Goal: Information Seeking & Learning: Learn about a topic

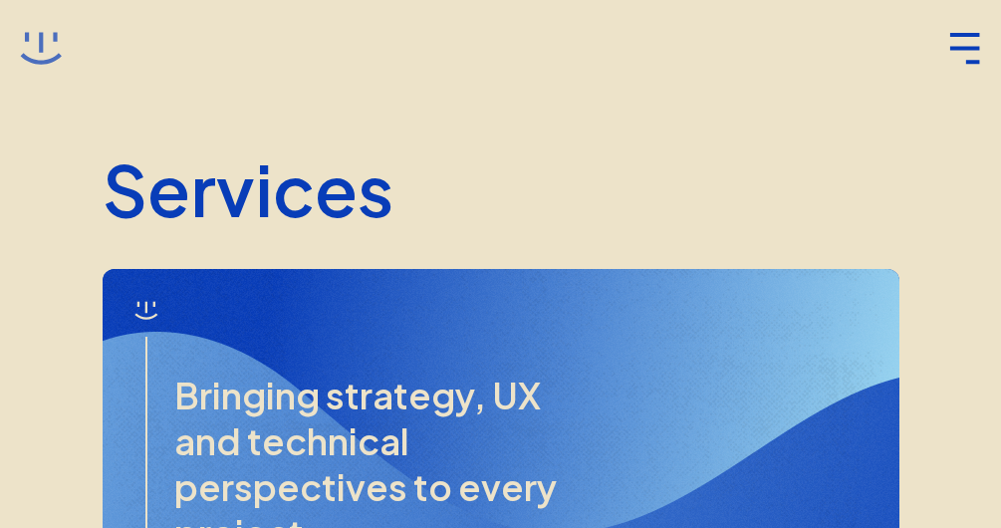
click at [45, 47] on icon at bounding box center [41, 49] width 42 height 42
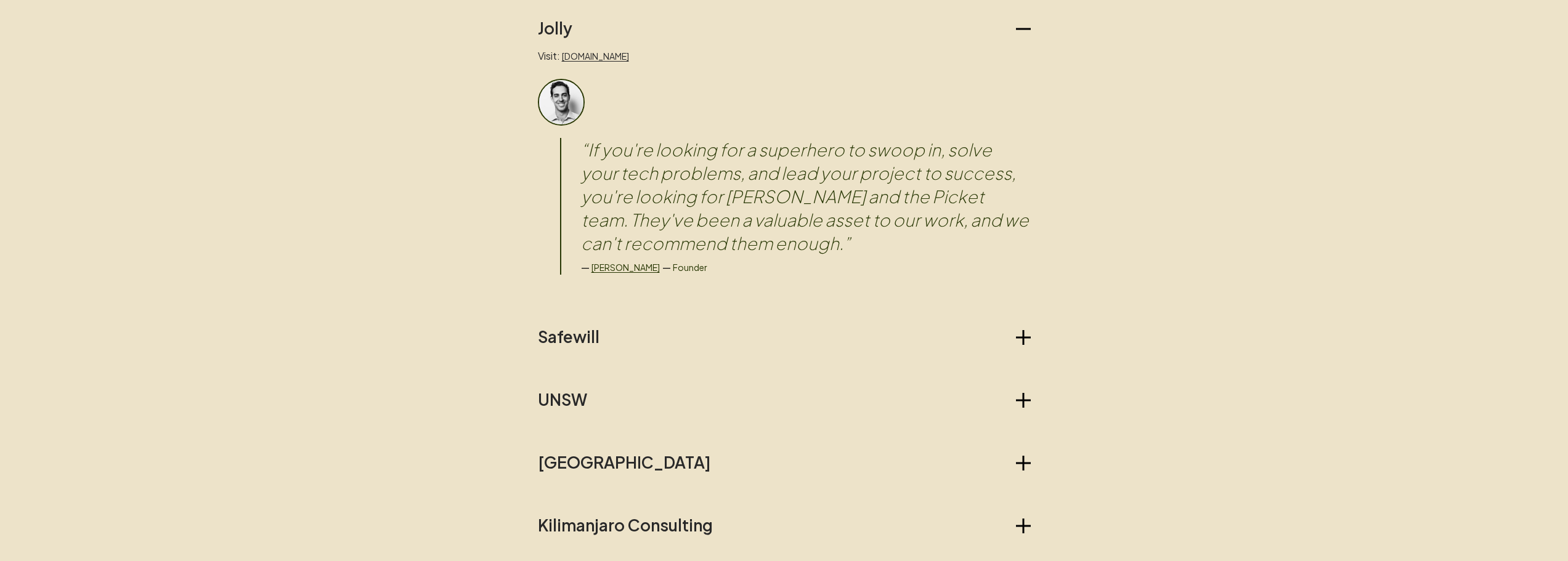
scroll to position [1067, 0]
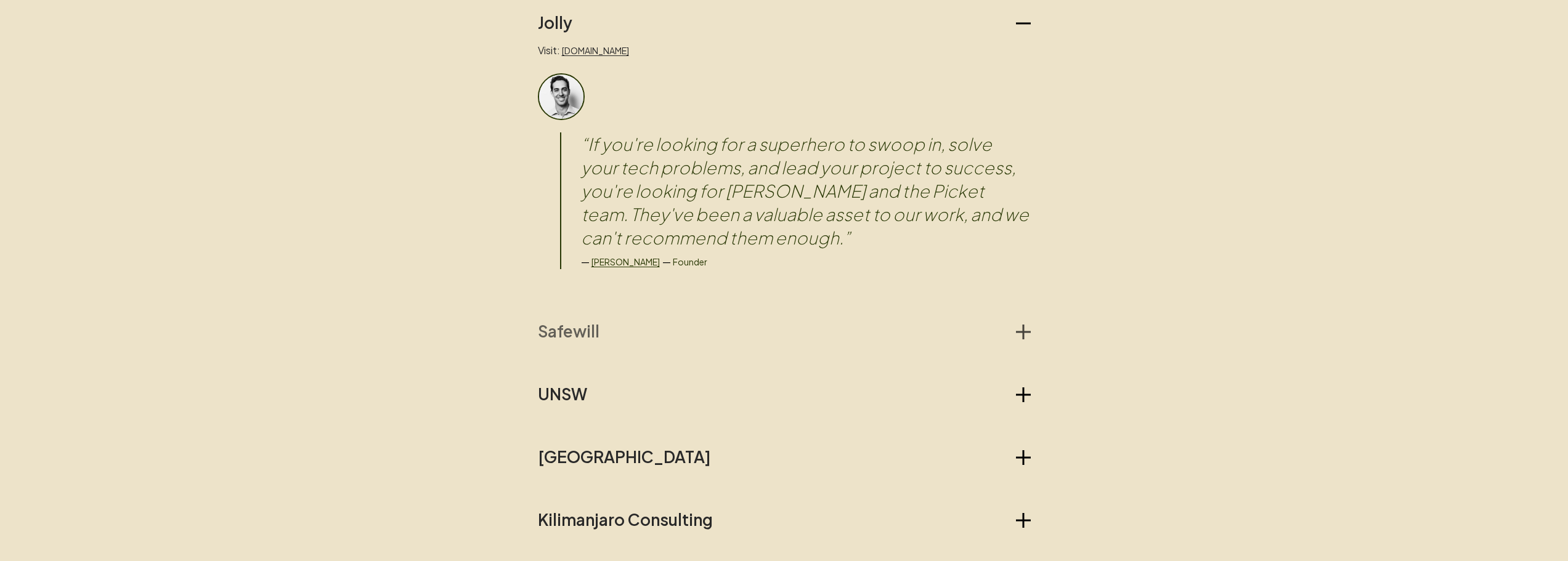
click at [619, 326] on icon "button" at bounding box center [1023, 332] width 2 height 15
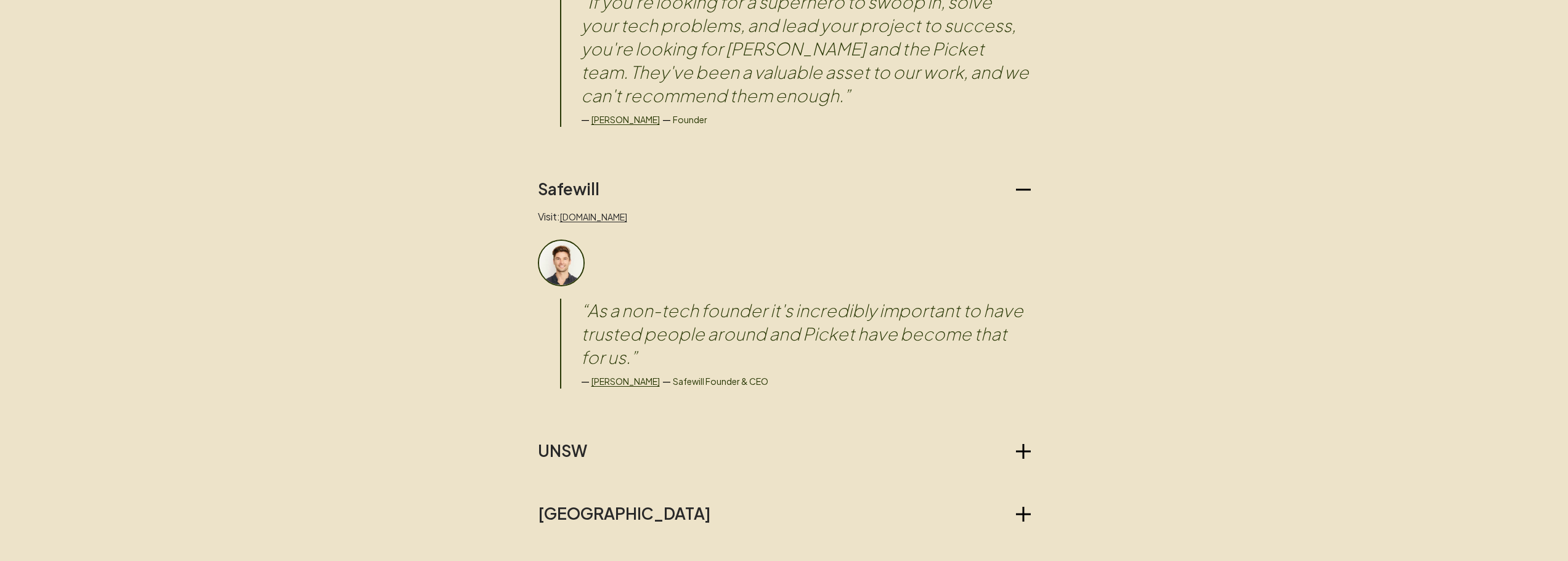
scroll to position [1396, 0]
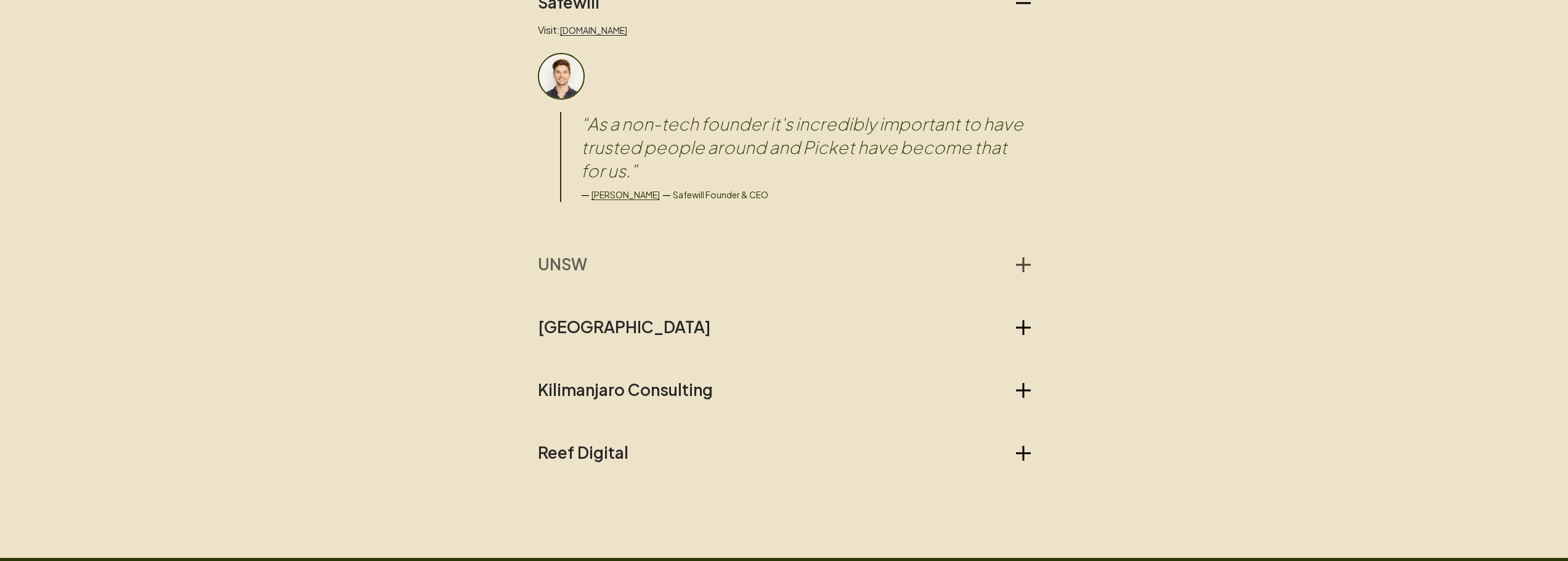
click at [619, 266] on icon "button" at bounding box center [1023, 265] width 2 height 15
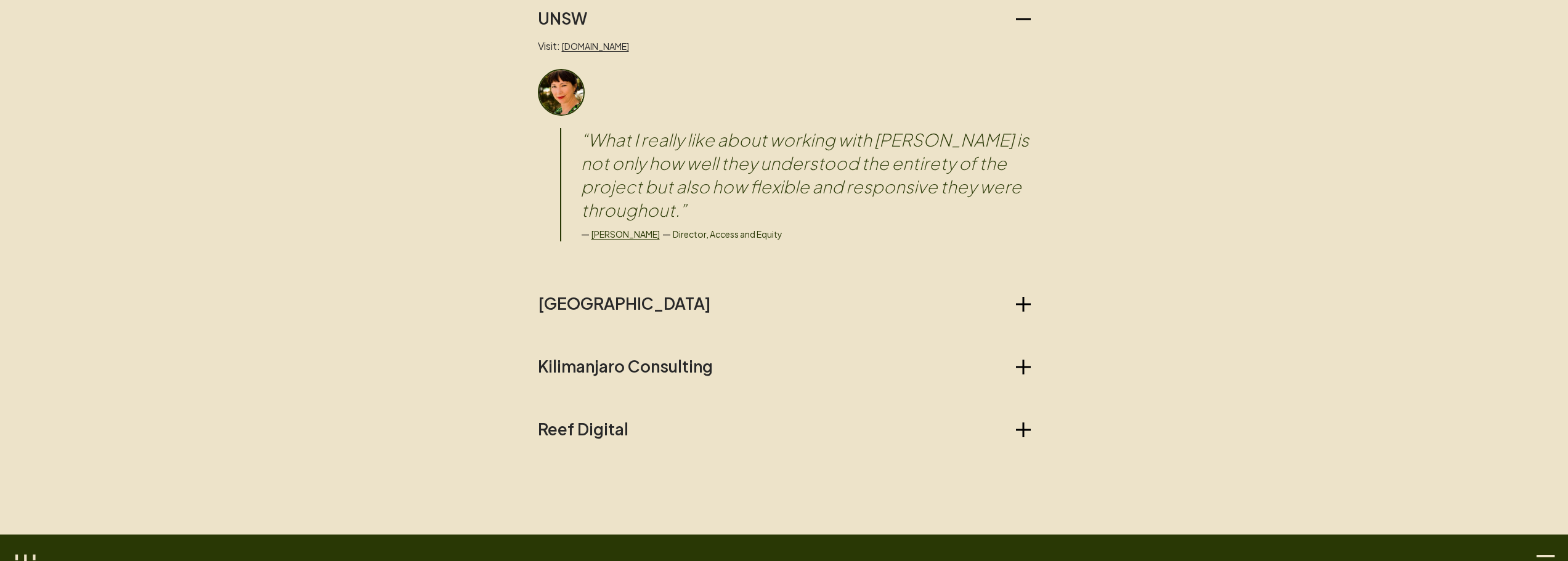
scroll to position [1642, 0]
click at [619, 296] on icon "button" at bounding box center [1023, 304] width 15 height 15
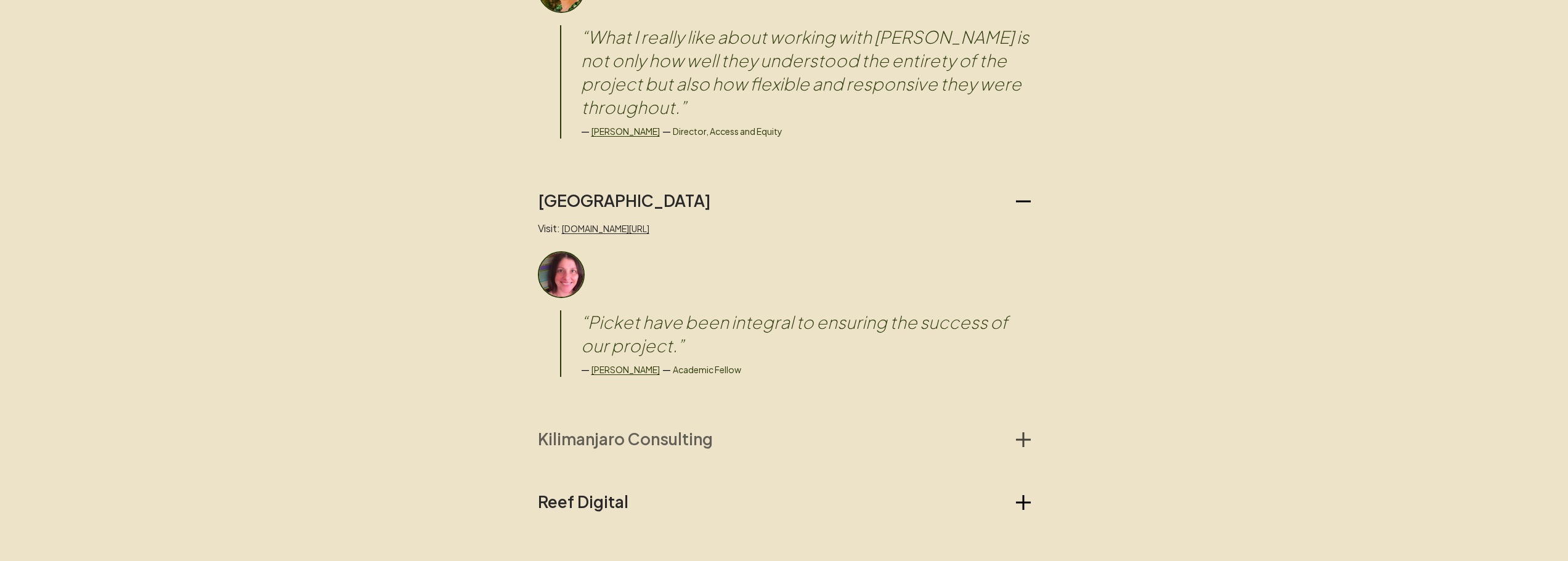
scroll to position [1929, 0]
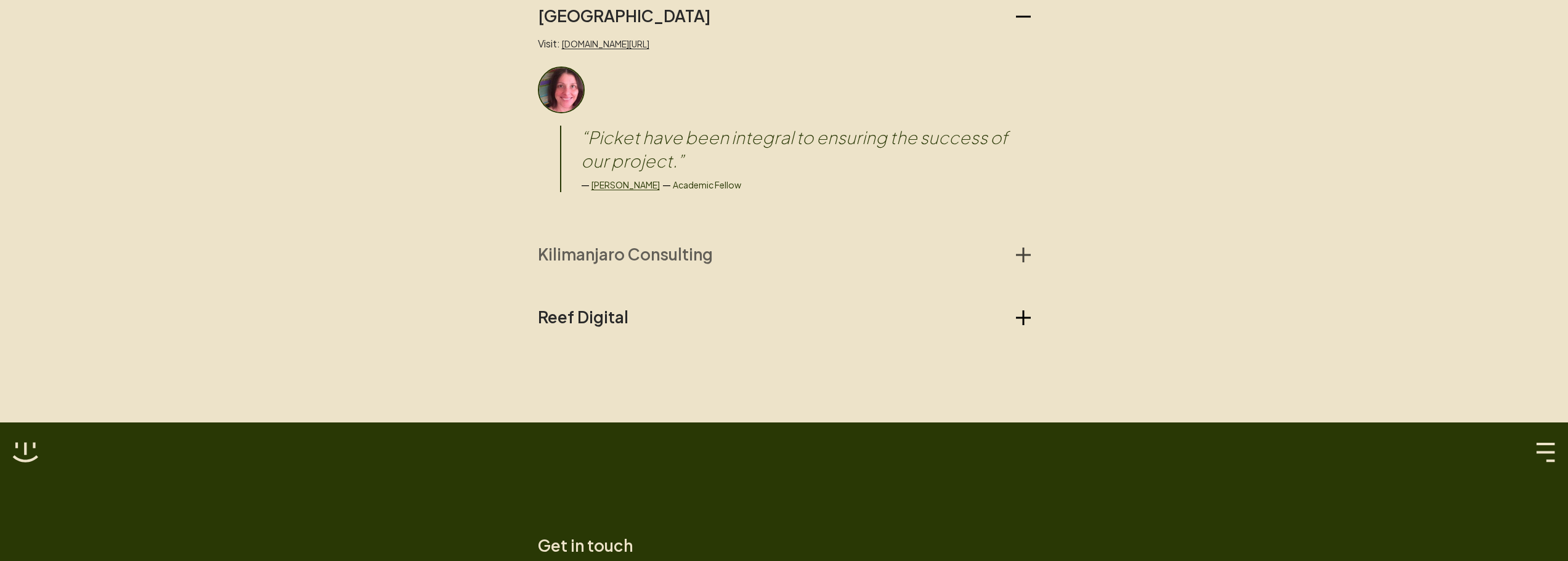
click at [619, 247] on icon "button" at bounding box center [1023, 255] width 2 height 15
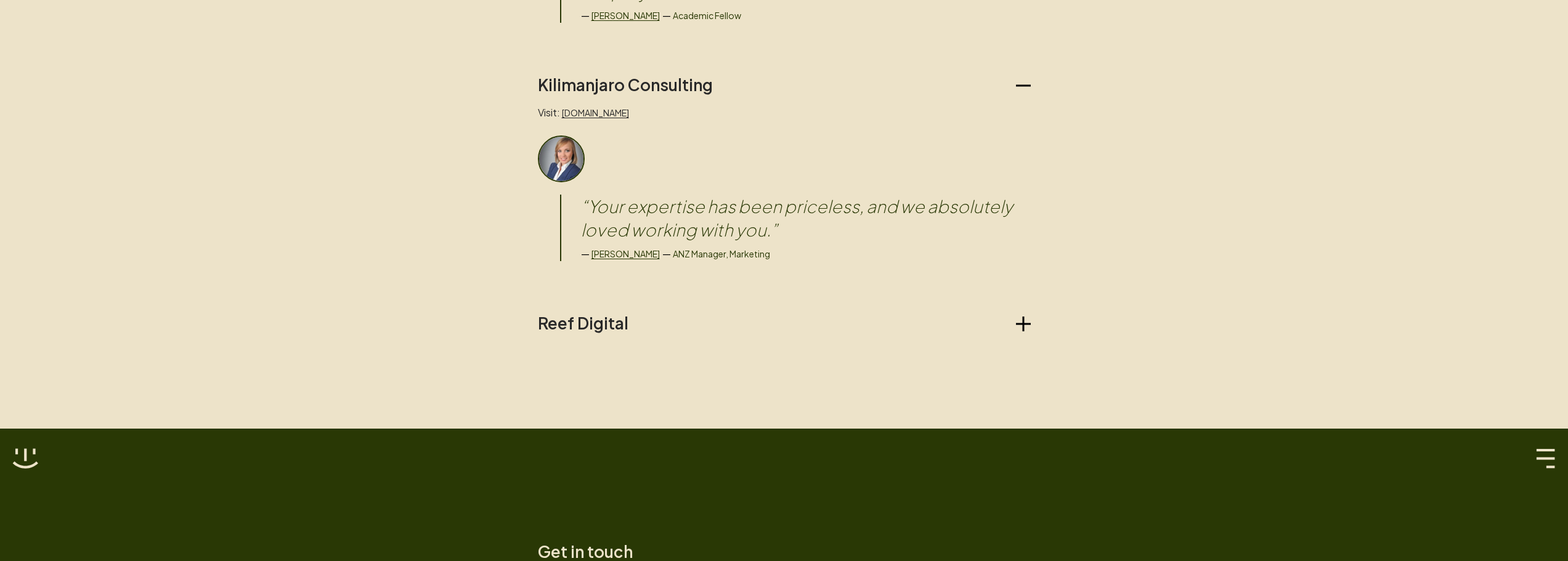
scroll to position [2135, 0]
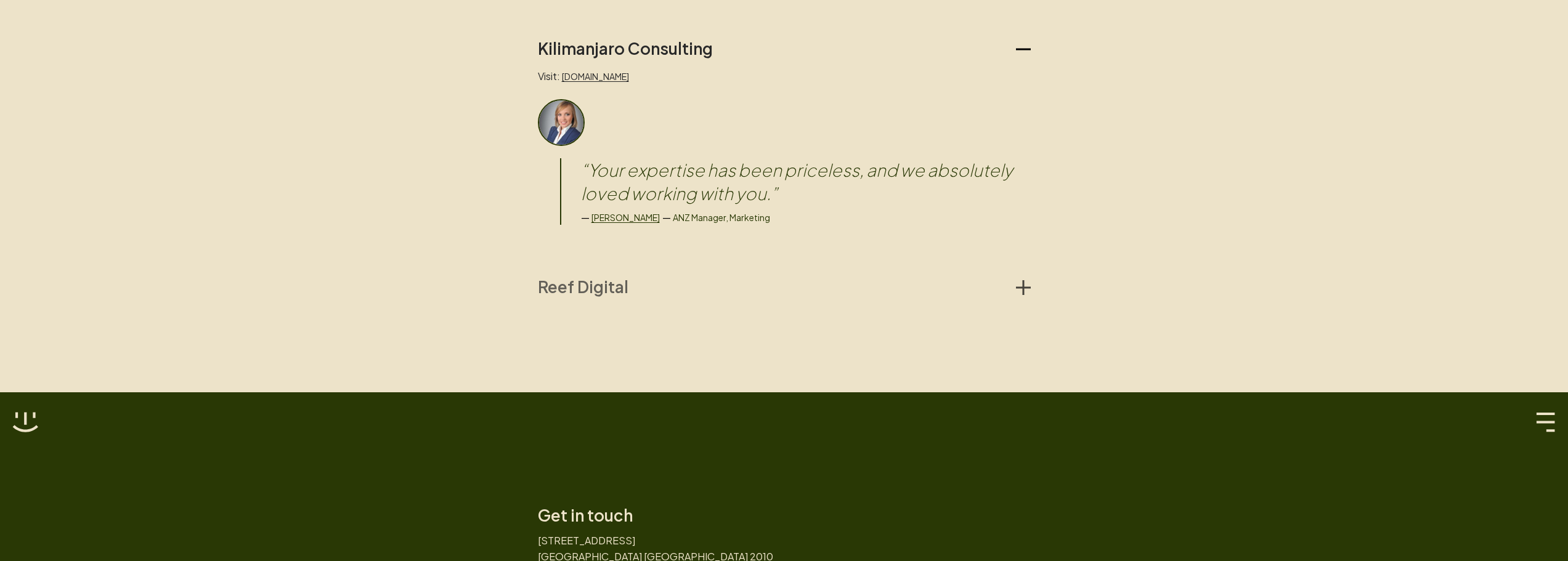
click at [619, 287] on icon "button" at bounding box center [1023, 288] width 15 height 2
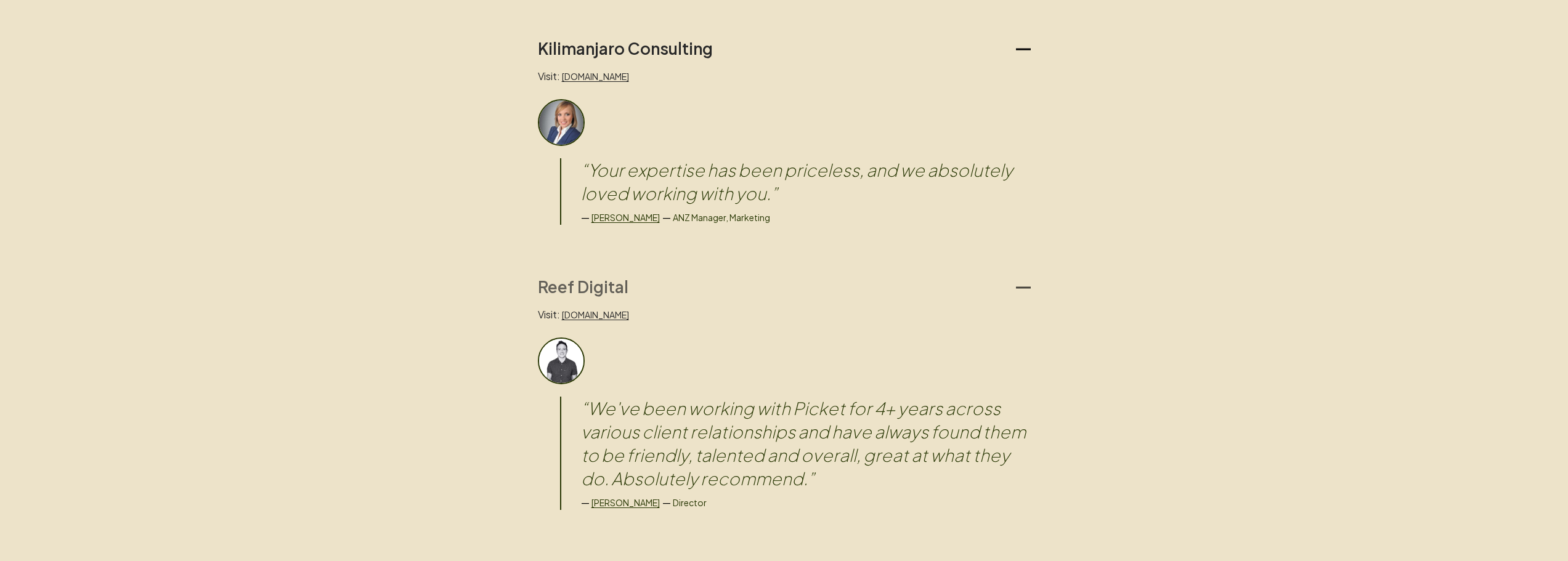
click at [619, 280] on icon "button" at bounding box center [1023, 288] width 15 height 15
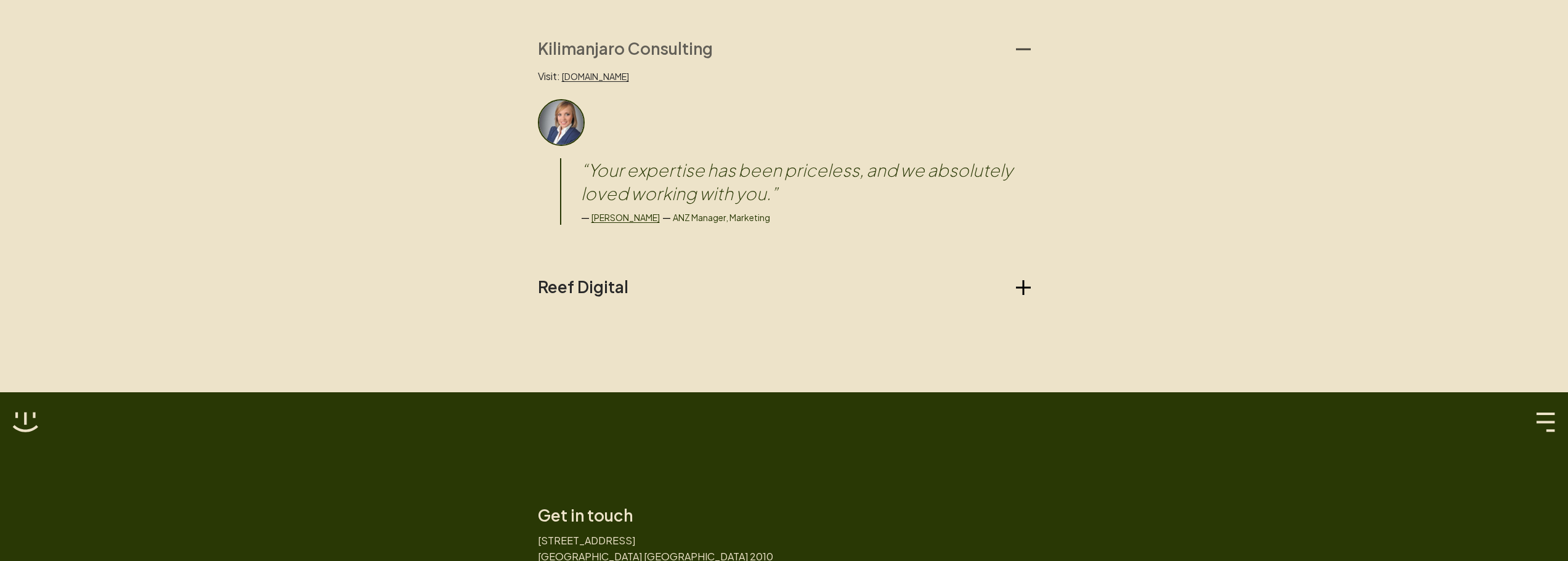
click at [619, 42] on icon "button" at bounding box center [1023, 49] width 15 height 15
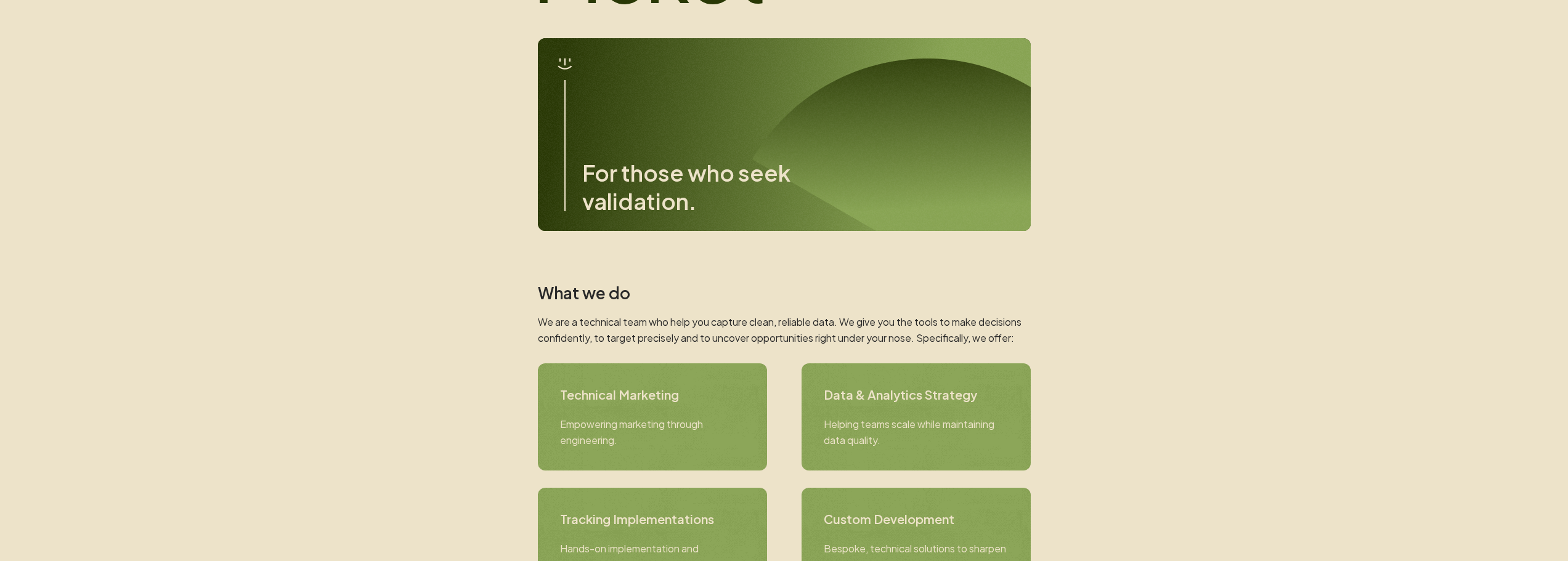
scroll to position [165, 0]
drag, startPoint x: 1214, startPoint y: 148, endPoint x: 1335, endPoint y: 74, distance: 141.8
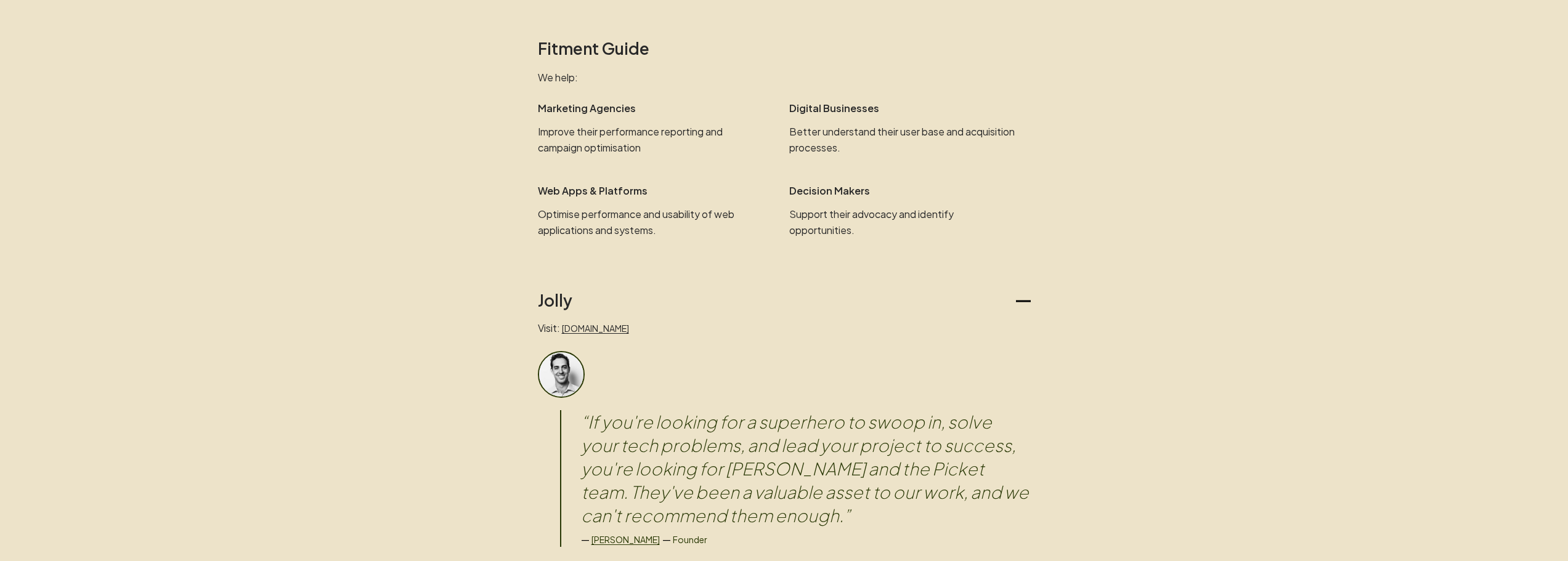
scroll to position [862, 0]
